Goal: Task Accomplishment & Management: Complete application form

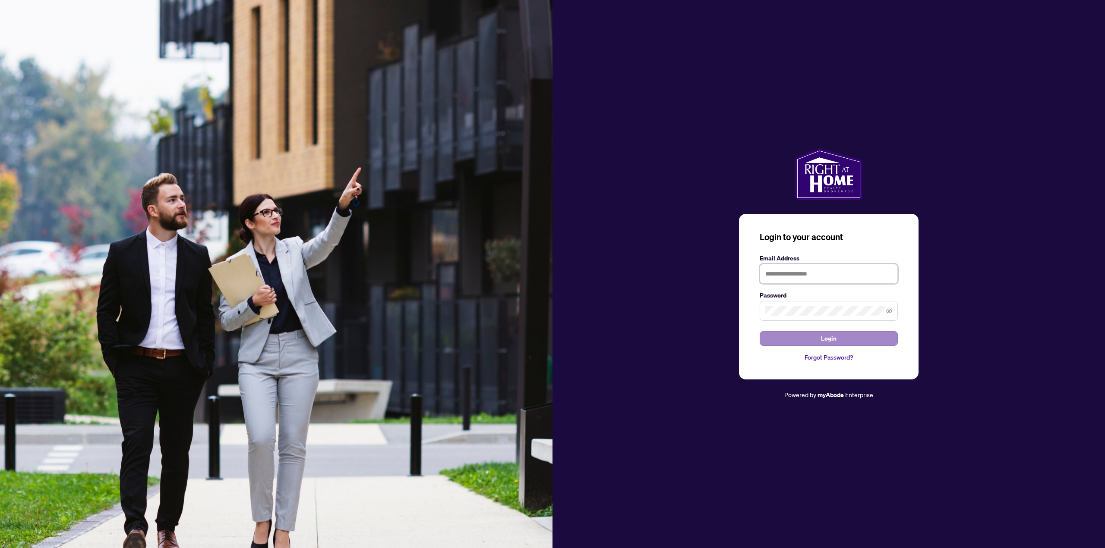
type input "**********"
click at [813, 339] on button "Login" at bounding box center [829, 338] width 138 height 15
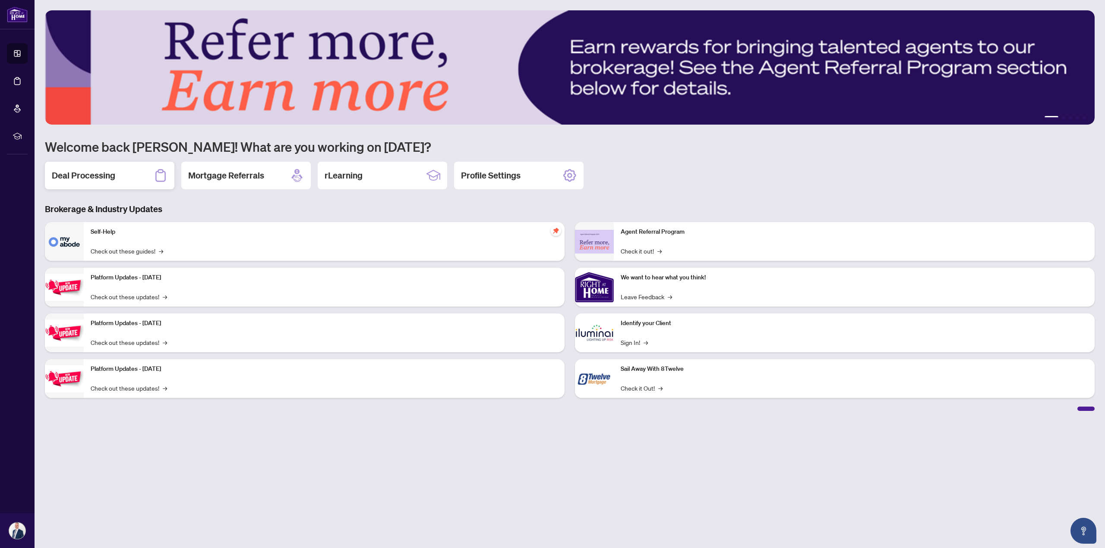
click at [97, 185] on div "Deal Processing" at bounding box center [109, 176] width 129 height 28
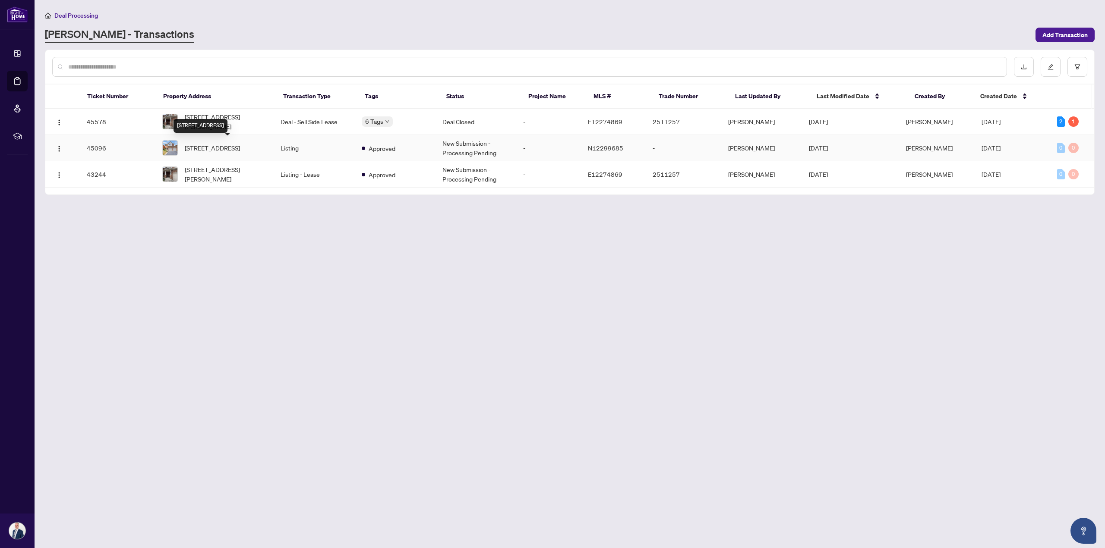
click at [210, 144] on span "[STREET_ADDRESS]" at bounding box center [212, 147] width 55 height 9
click at [210, 144] on main "Deal Processing [PERSON_NAME] - Transactions Add Transaction Ticket Number Prop…" at bounding box center [570, 274] width 1070 height 548
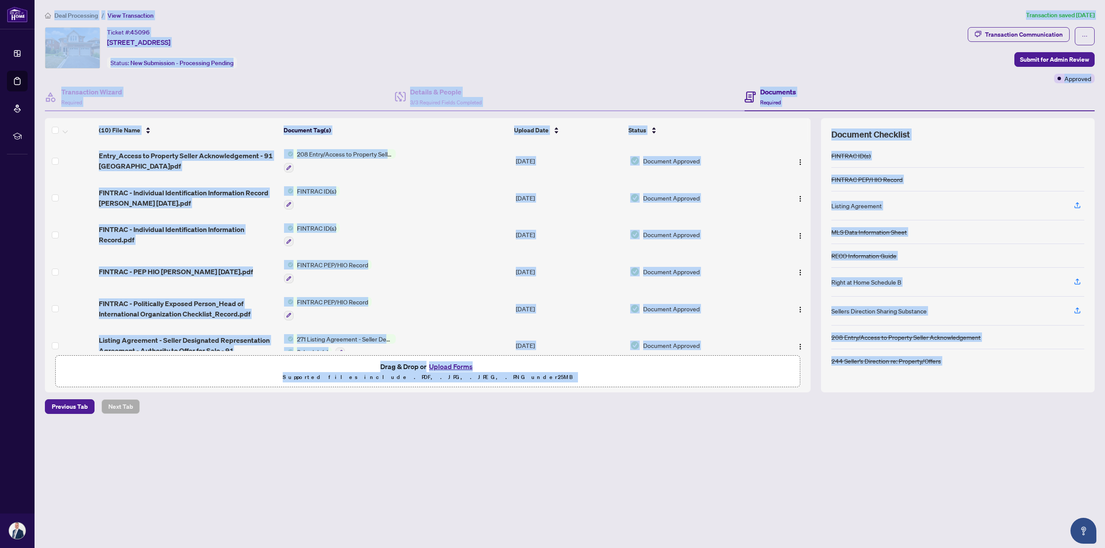
click at [930, 72] on div "Ticket #: [STREET_ADDRESS] Status: New Submission - Processing Pending" at bounding box center [504, 55] width 923 height 56
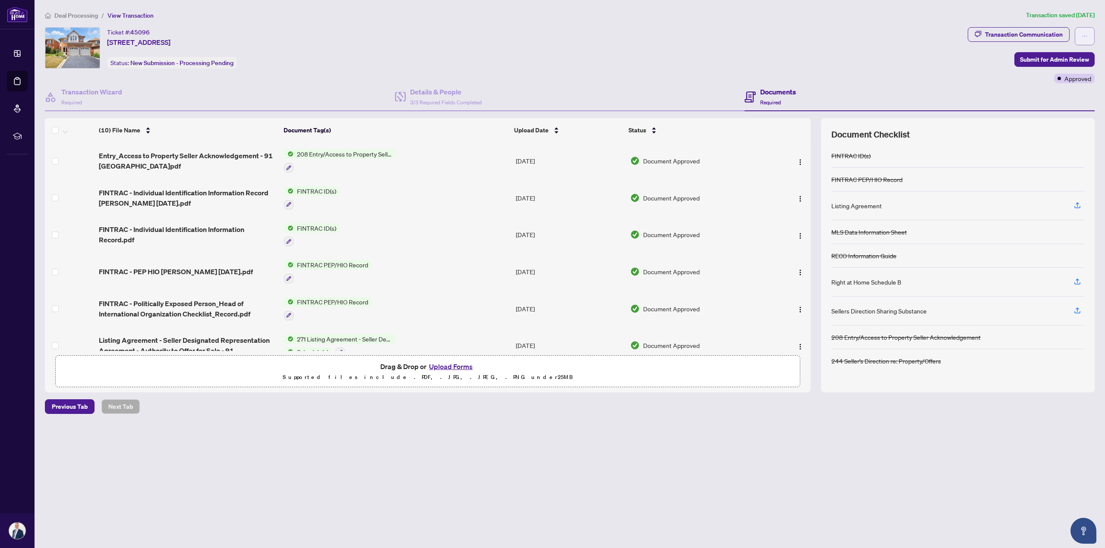
click at [1084, 32] on span "button" at bounding box center [1084, 36] width 6 height 14
click at [916, 65] on div "Ticket #: [STREET_ADDRESS] Status: New Submission - Processing Pending" at bounding box center [504, 47] width 919 height 41
click at [455, 368] on button "Upload Forms" at bounding box center [450, 366] width 49 height 11
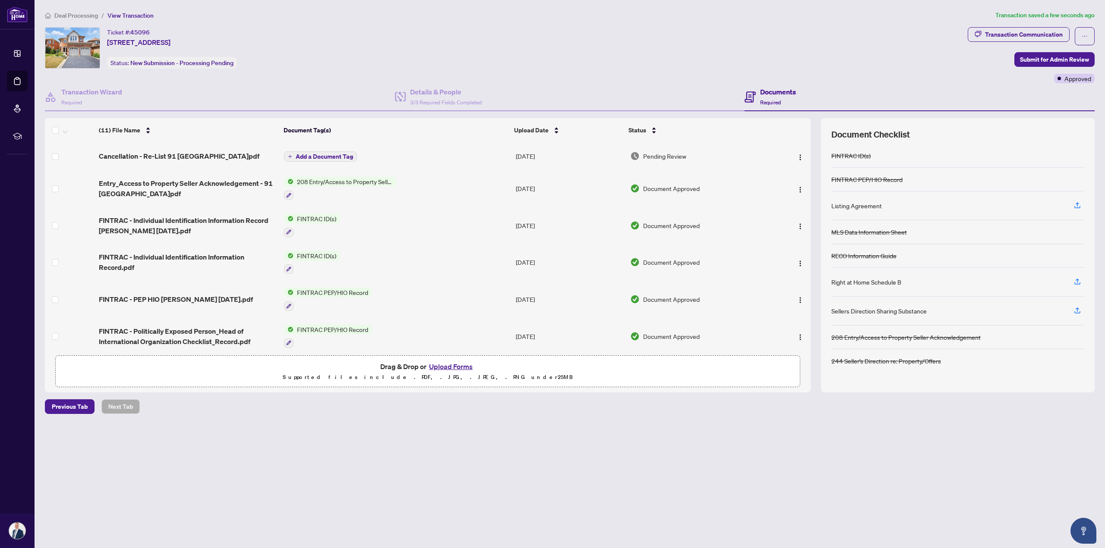
click at [323, 154] on span "Add a Document Tag" at bounding box center [324, 157] width 57 height 6
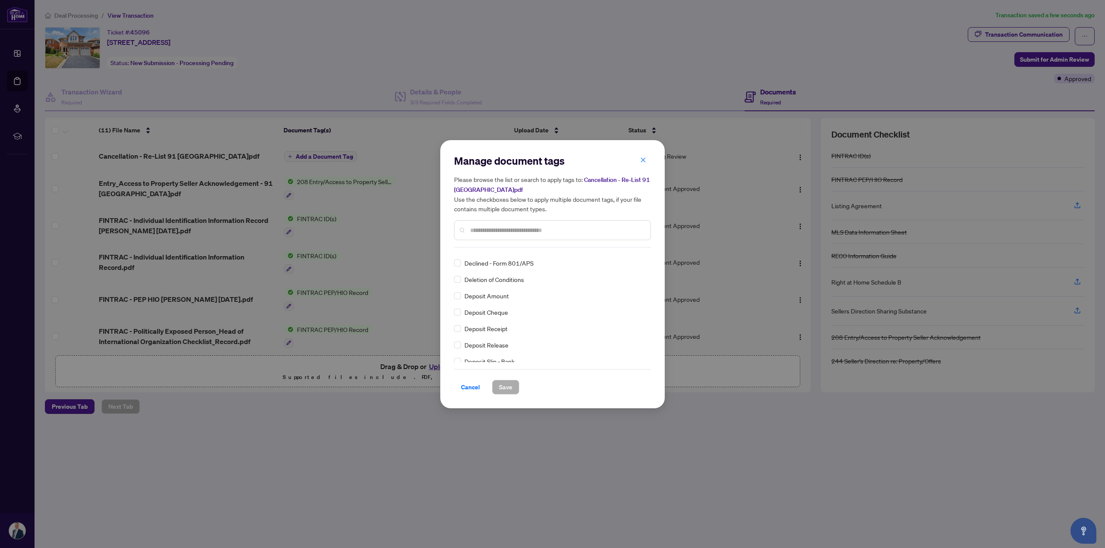
scroll to position [734, 0]
click at [548, 230] on input "text" at bounding box center [556, 230] width 173 height 9
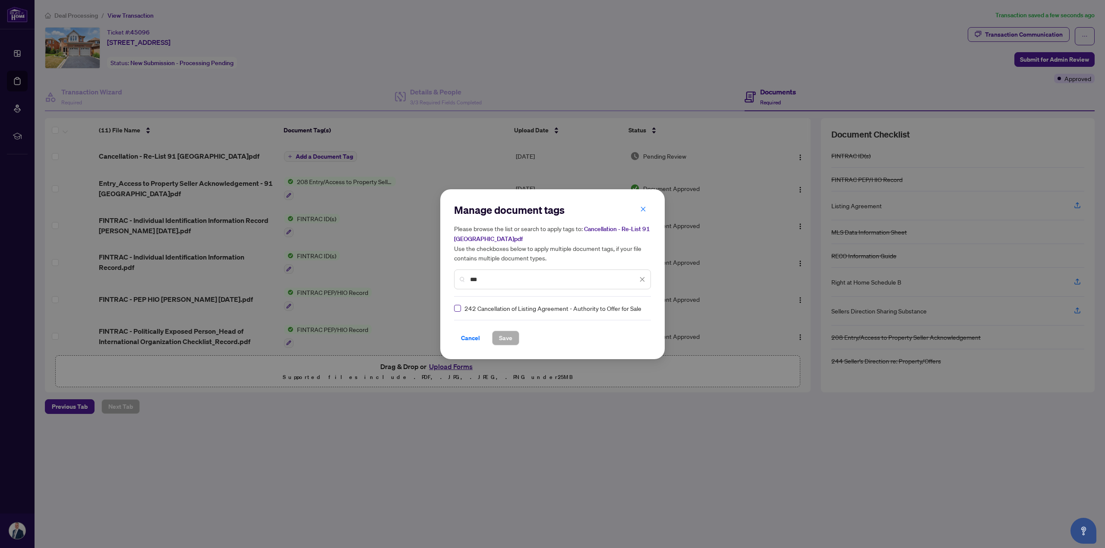
type input "***"
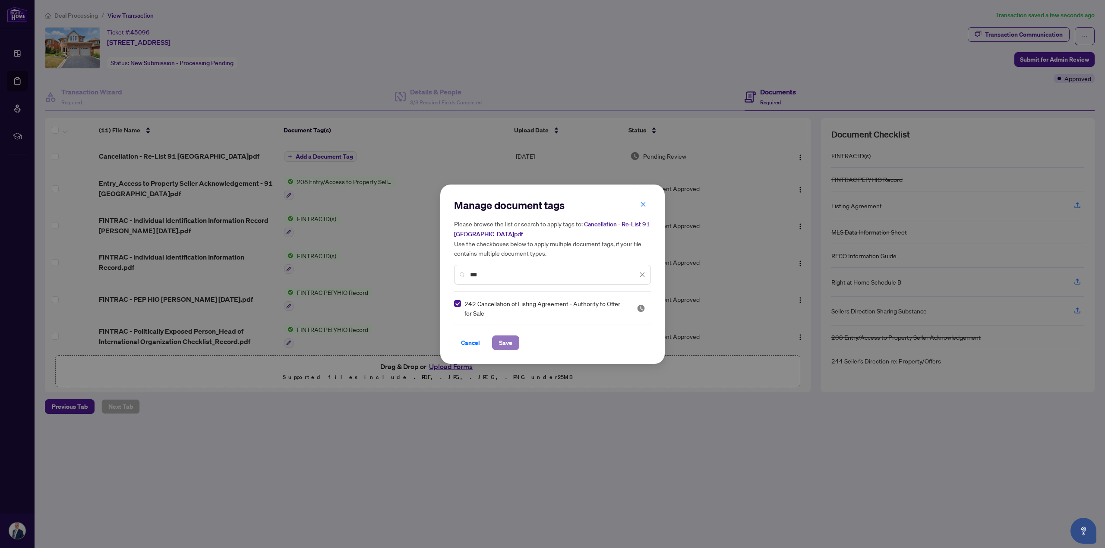
click at [501, 343] on span "Save" at bounding box center [505, 343] width 13 height 14
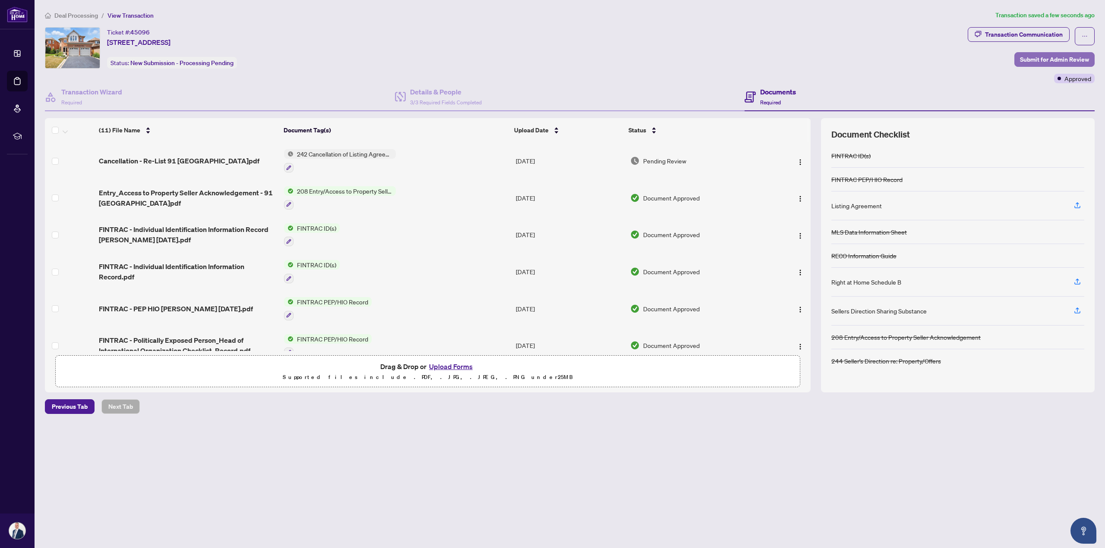
click at [1060, 57] on span "Submit for Admin Review" at bounding box center [1054, 60] width 69 height 14
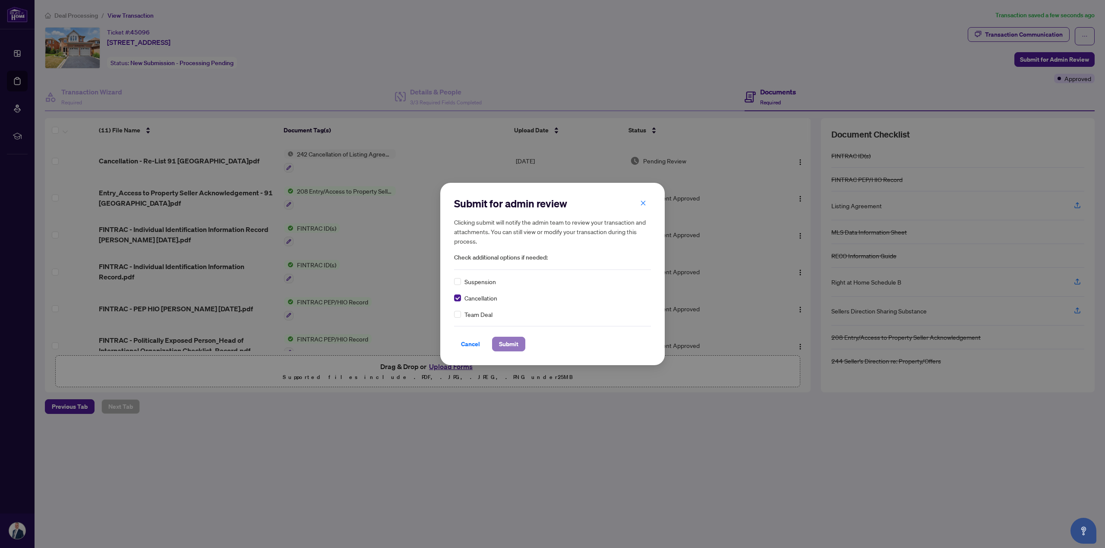
click at [509, 342] on span "Submit" at bounding box center [508, 344] width 19 height 14
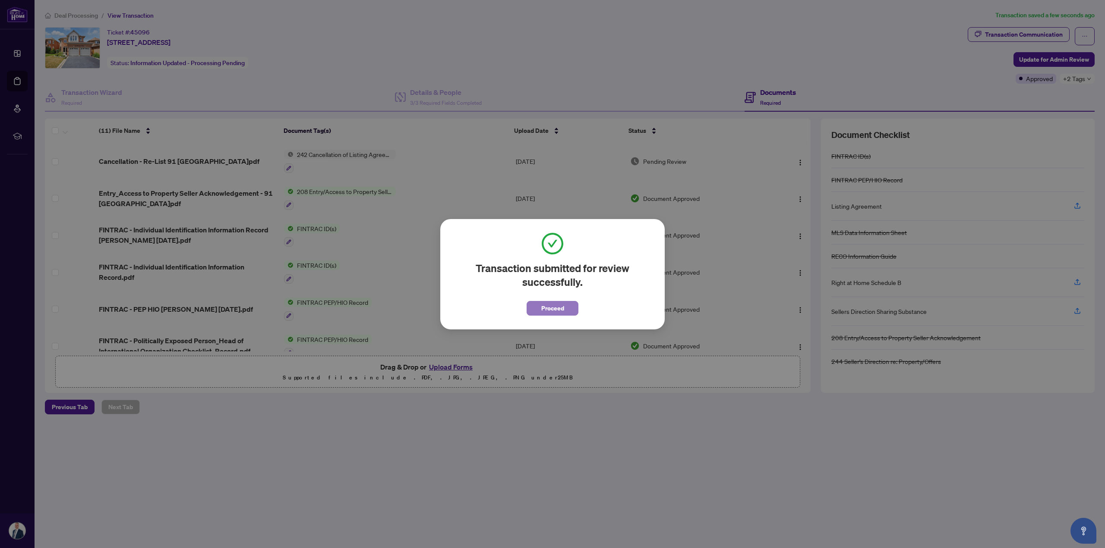
click at [544, 308] on span "Proceed" at bounding box center [552, 309] width 23 height 14
